Goal: Register for event/course

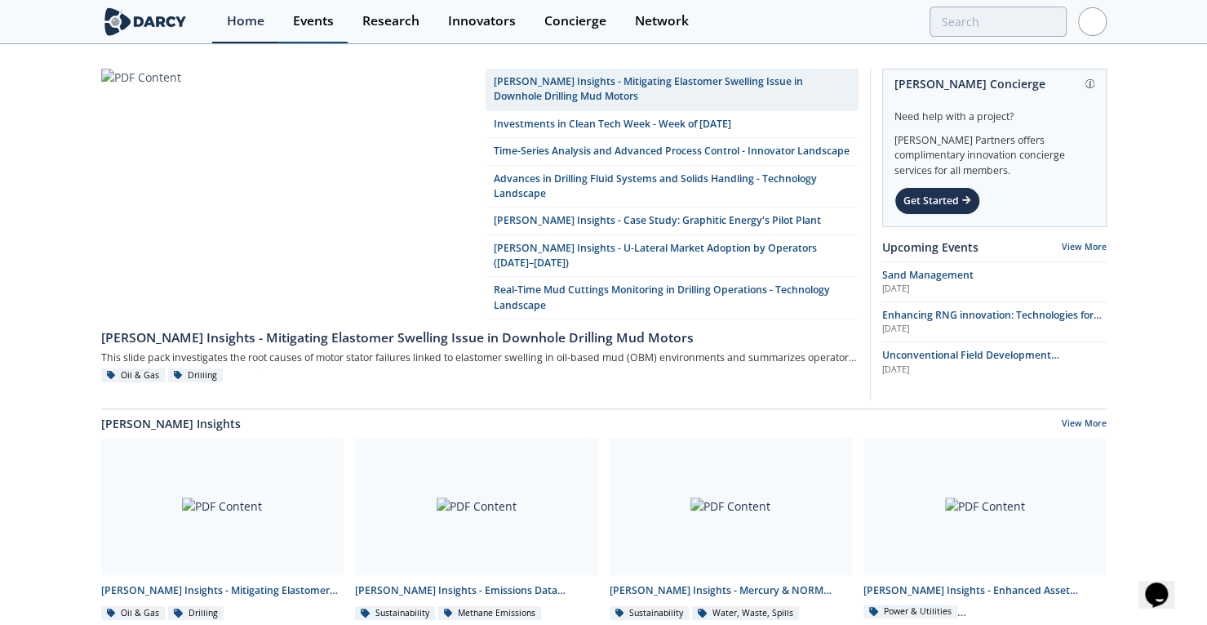
click at [313, 17] on div "Events" at bounding box center [313, 21] width 41 height 13
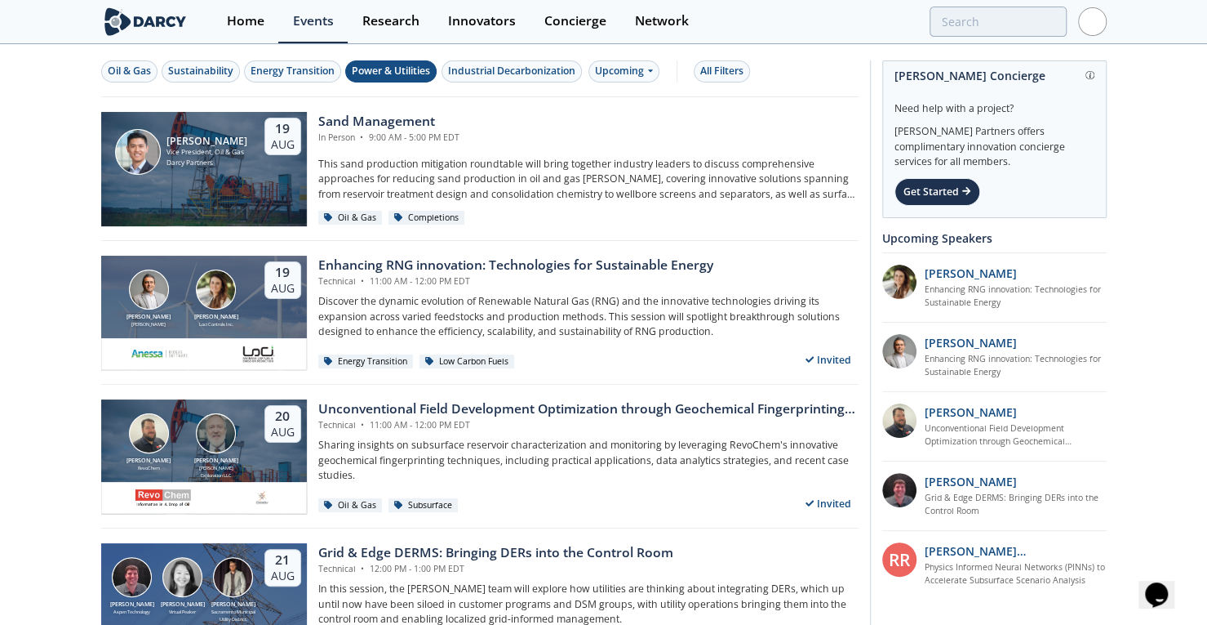
click at [389, 74] on div "Power & Utilities" at bounding box center [391, 71] width 78 height 15
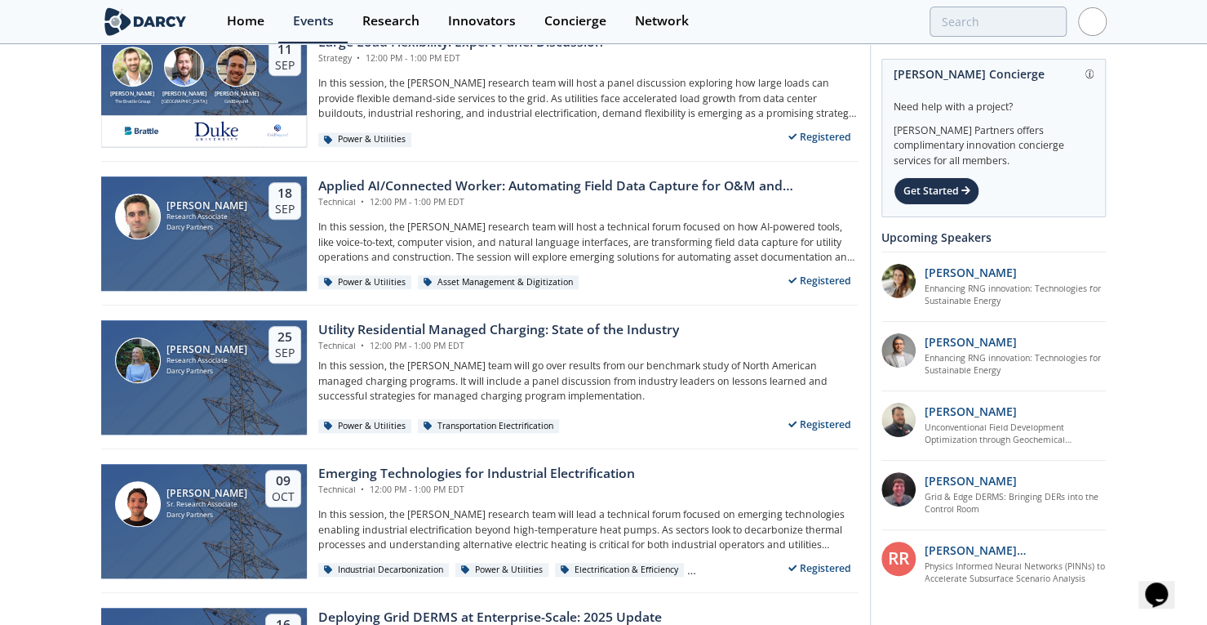
scroll to position [651, 0]
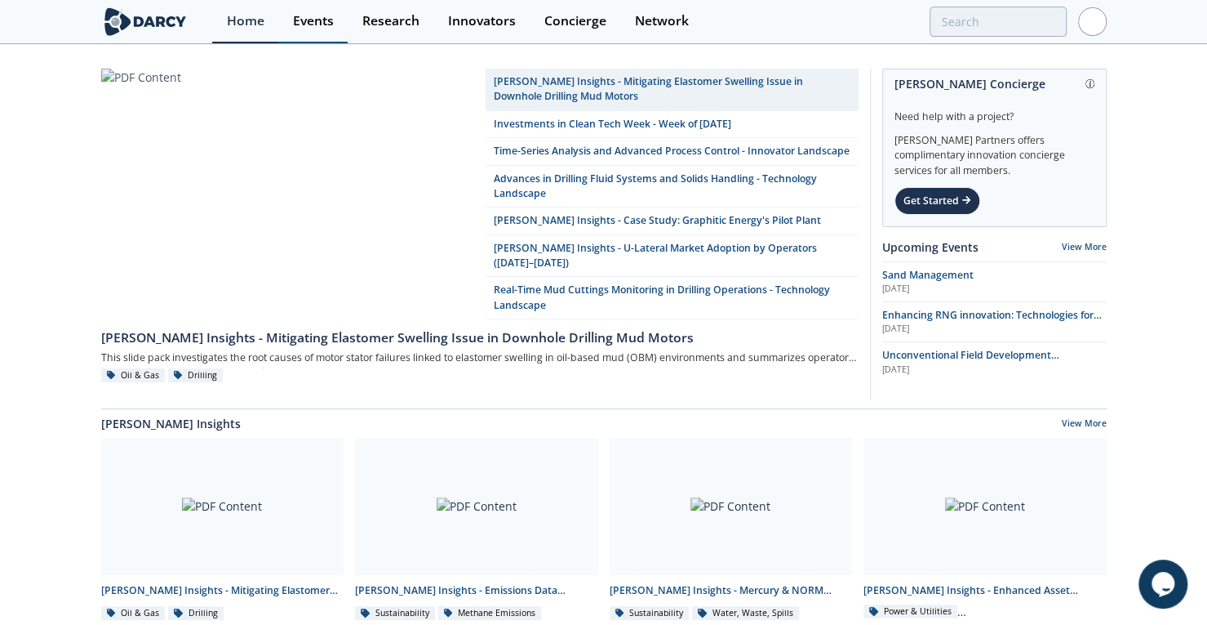
click at [327, 23] on div "Events" at bounding box center [313, 21] width 41 height 13
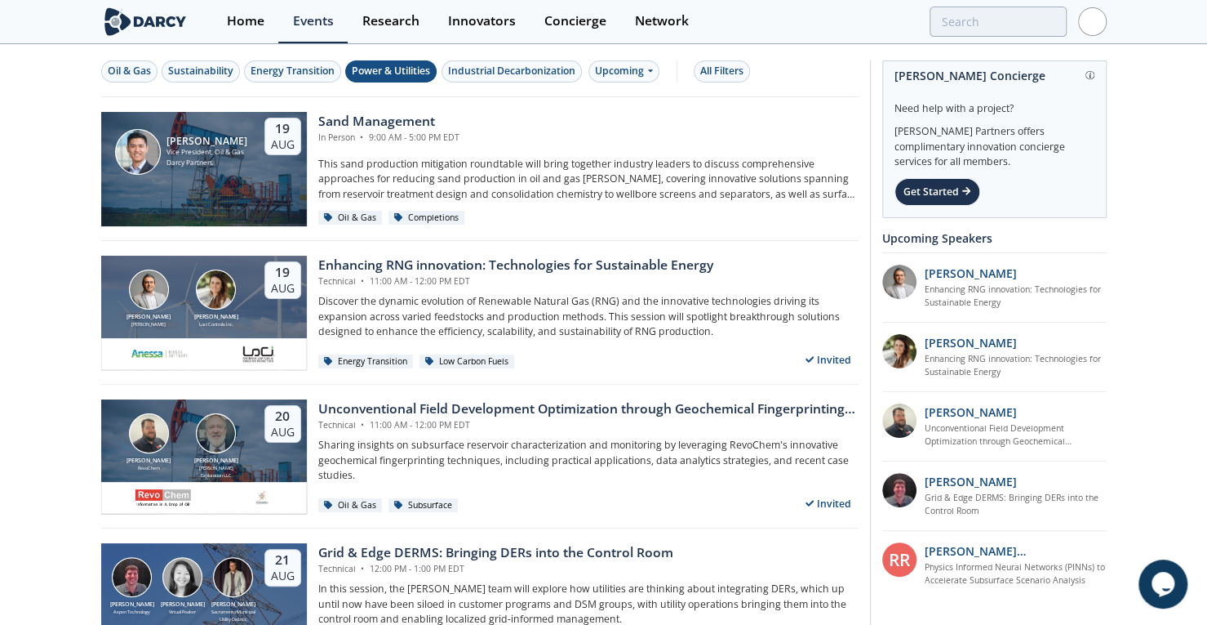
click at [408, 72] on div "Power & Utilities" at bounding box center [391, 71] width 78 height 15
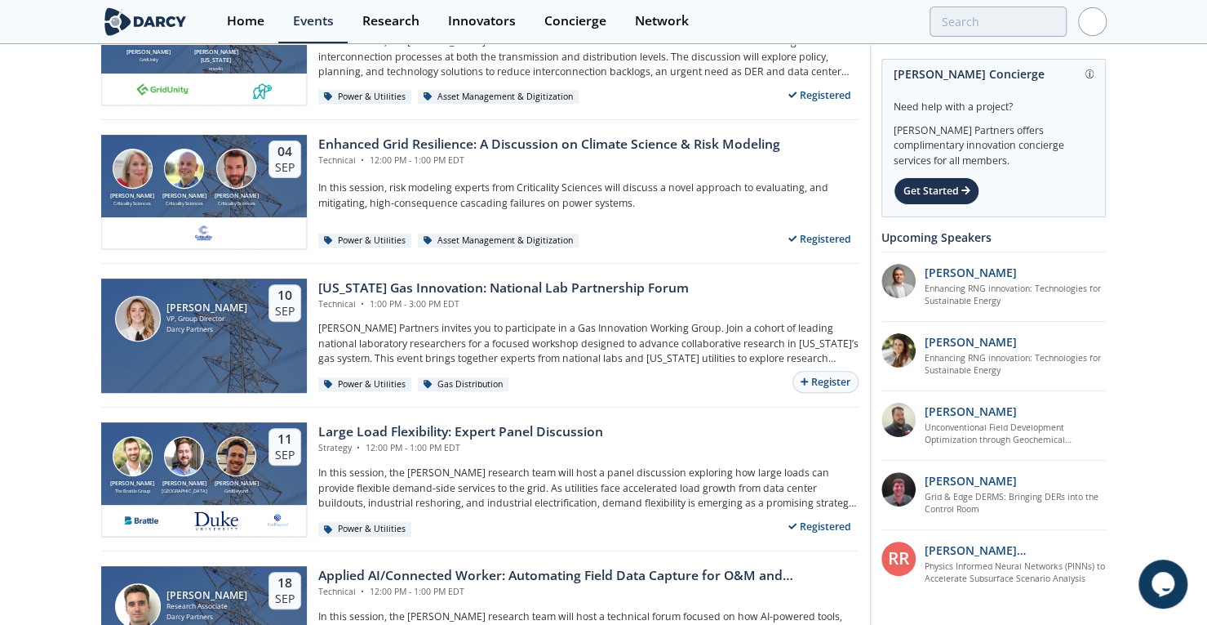
drag, startPoint x: 1150, startPoint y: 207, endPoint x: 1153, endPoint y: 331, distance: 124.1
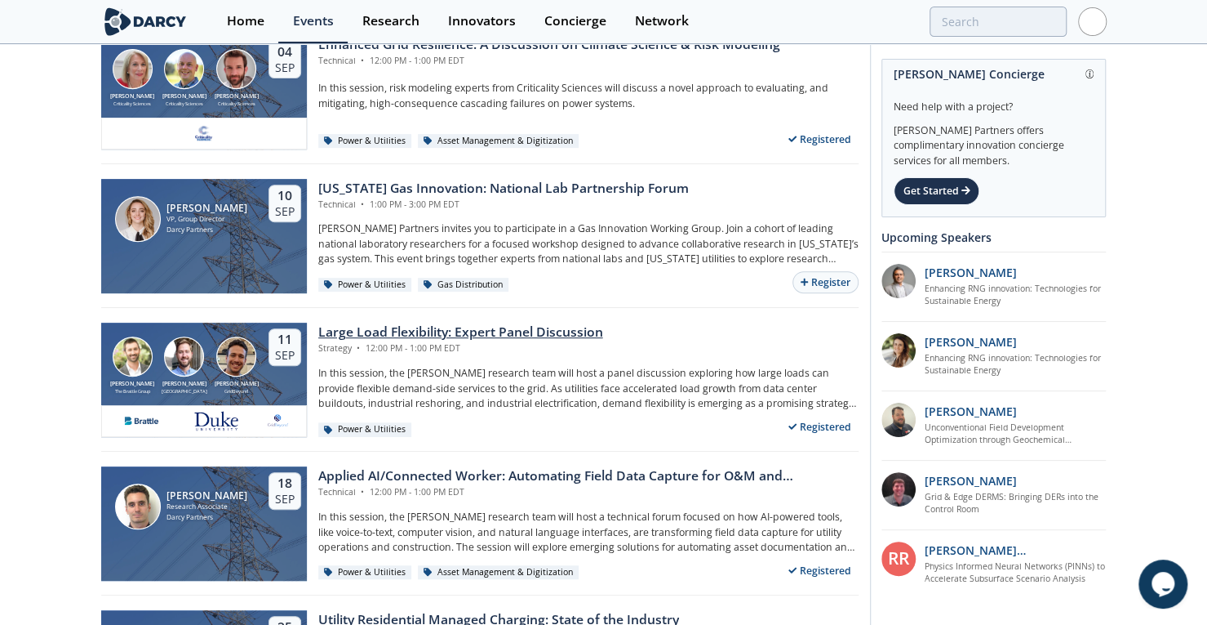
click at [417, 332] on div "Large Load Flexibility: Expert Panel Discussion" at bounding box center [460, 332] width 285 height 20
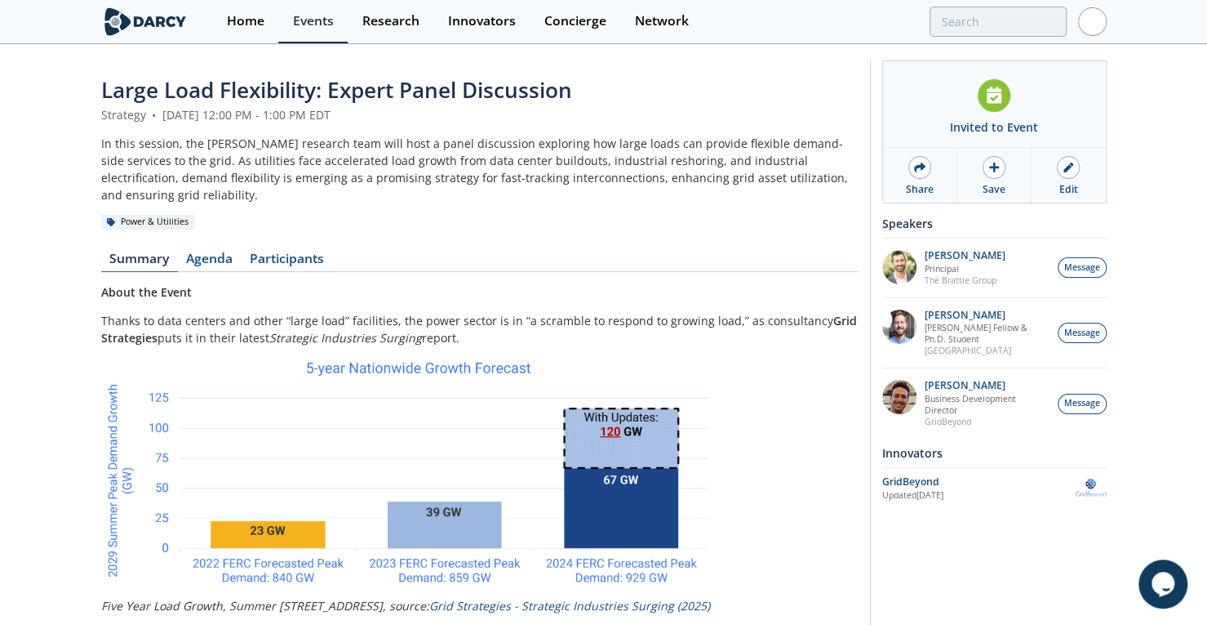
click at [327, 98] on span "Large Load Flexibility: Expert Panel Discussion" at bounding box center [336, 89] width 471 height 29
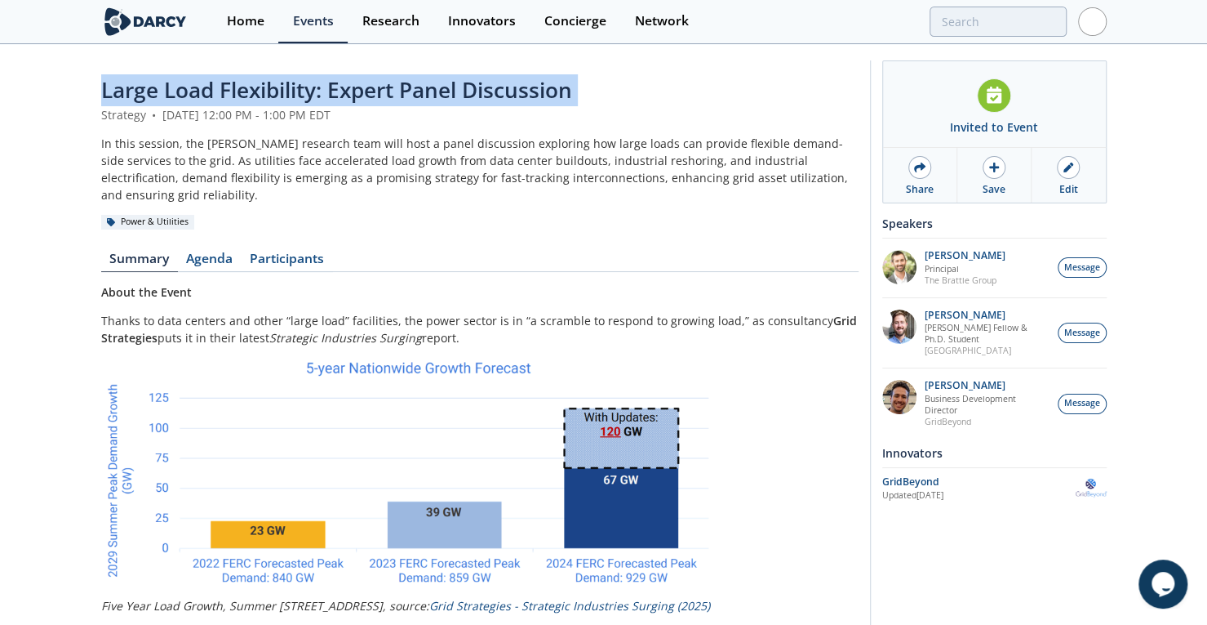
click at [327, 98] on span "Large Load Flexibility: Expert Panel Discussion" at bounding box center [336, 89] width 471 height 29
copy header "Large Load Flexibility: Expert Panel Discussion"
click at [313, 19] on div "Events" at bounding box center [313, 21] width 41 height 13
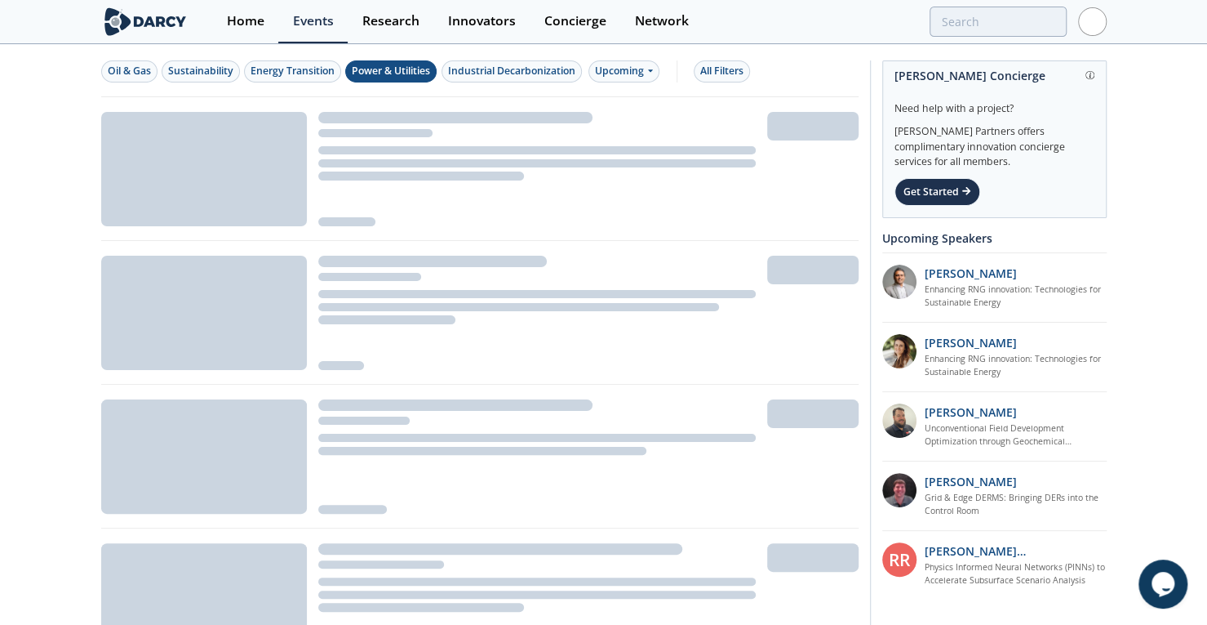
click at [378, 76] on div "Power & Utilities" at bounding box center [391, 71] width 78 height 15
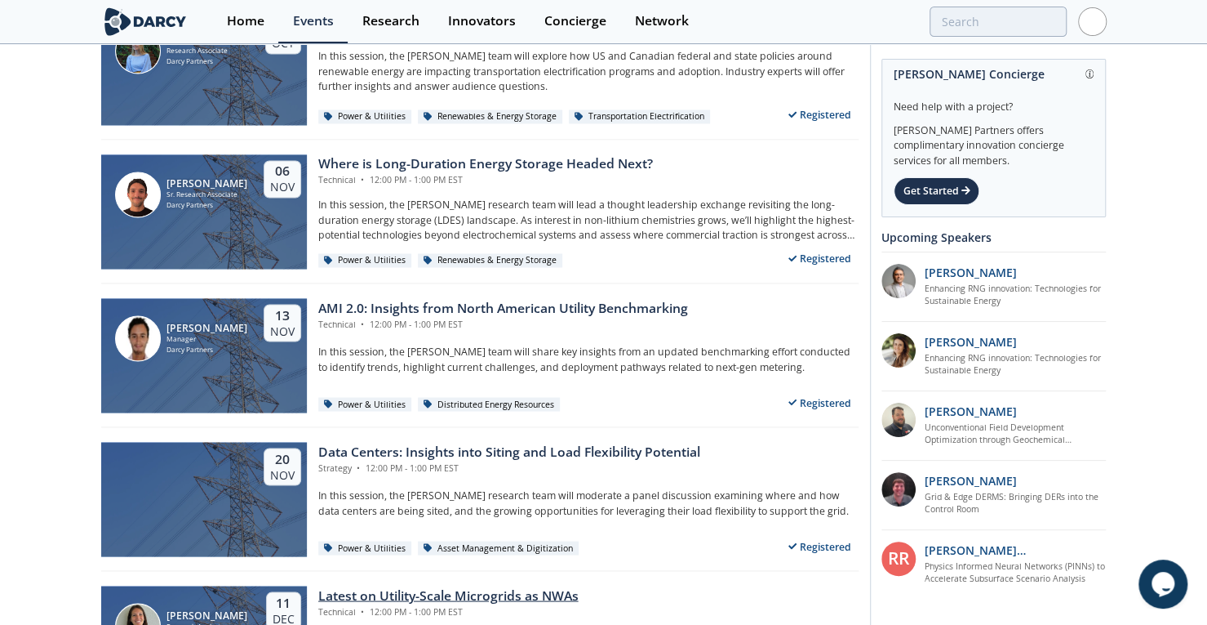
scroll to position [1540, 0]
